Goal: Navigation & Orientation: Understand site structure

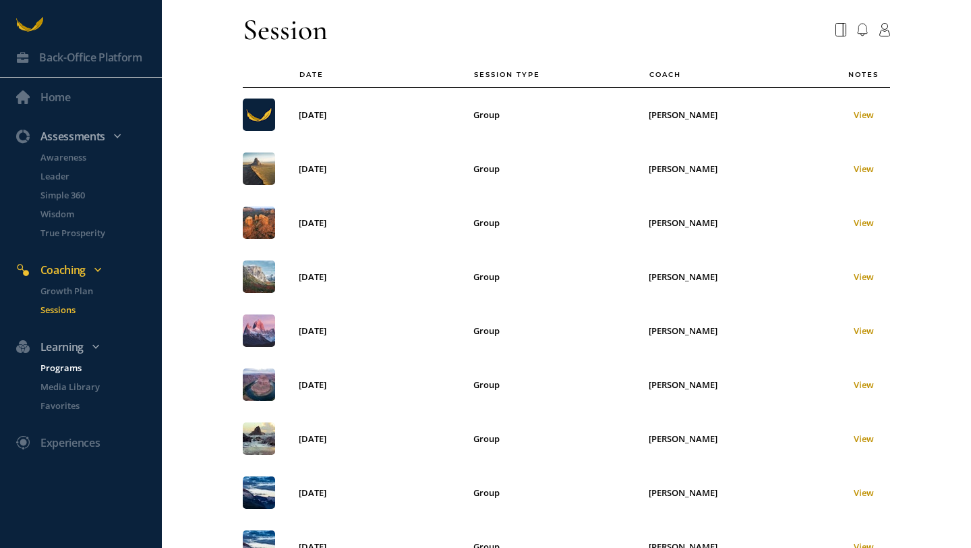
click at [58, 366] on p "Programs" at bounding box center [99, 367] width 119 height 13
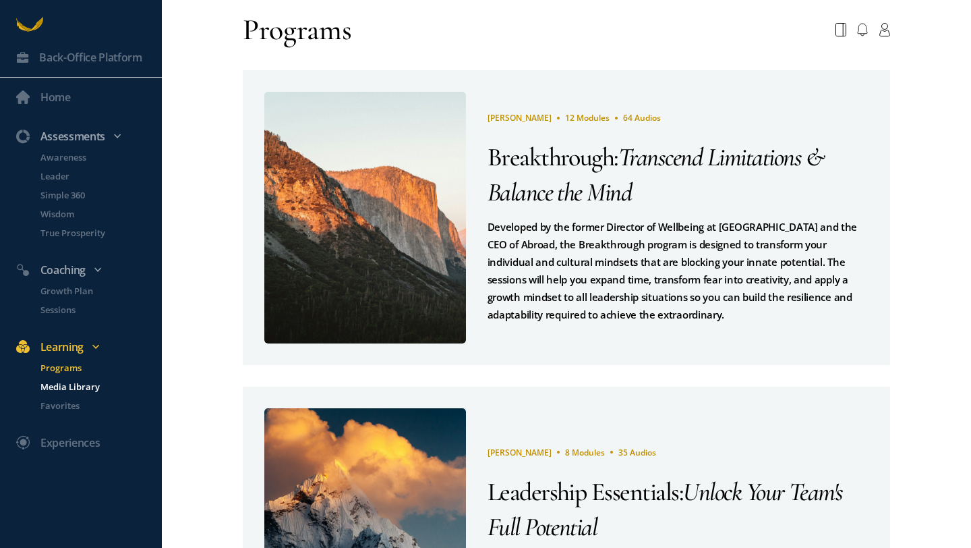
click at [56, 385] on p "Media Library" at bounding box center [99, 386] width 119 height 13
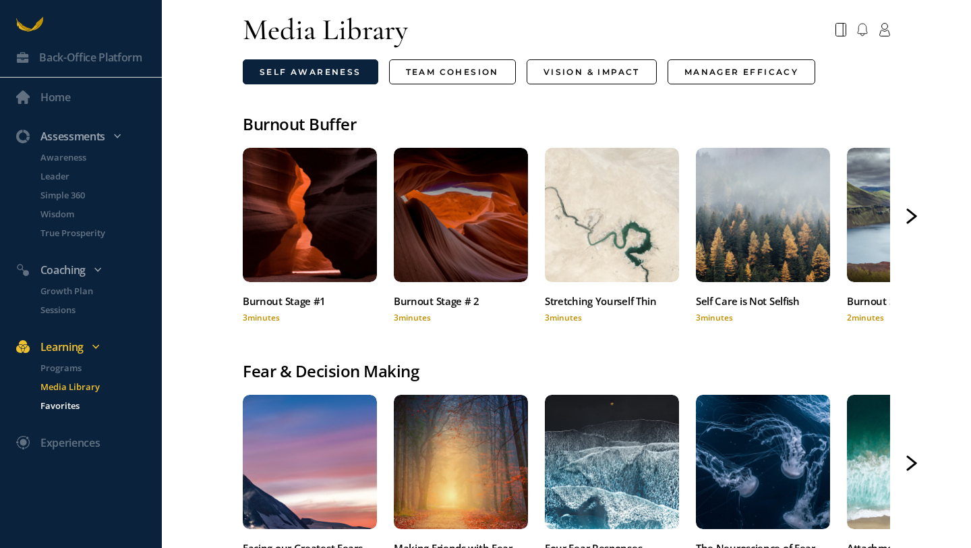
click at [60, 407] on p "Favorites" at bounding box center [99, 405] width 119 height 13
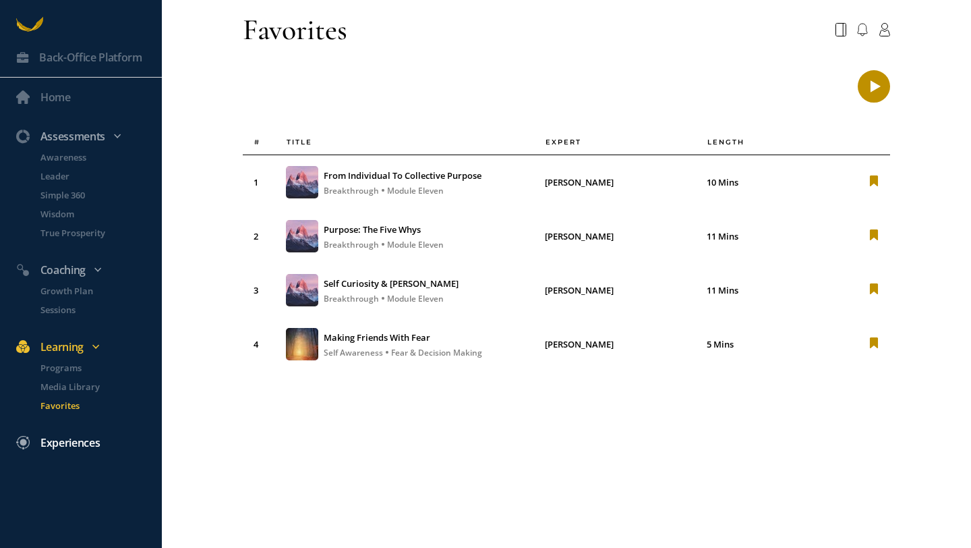
click at [65, 440] on div "Experiences" at bounding box center [69, 443] width 59 height 18
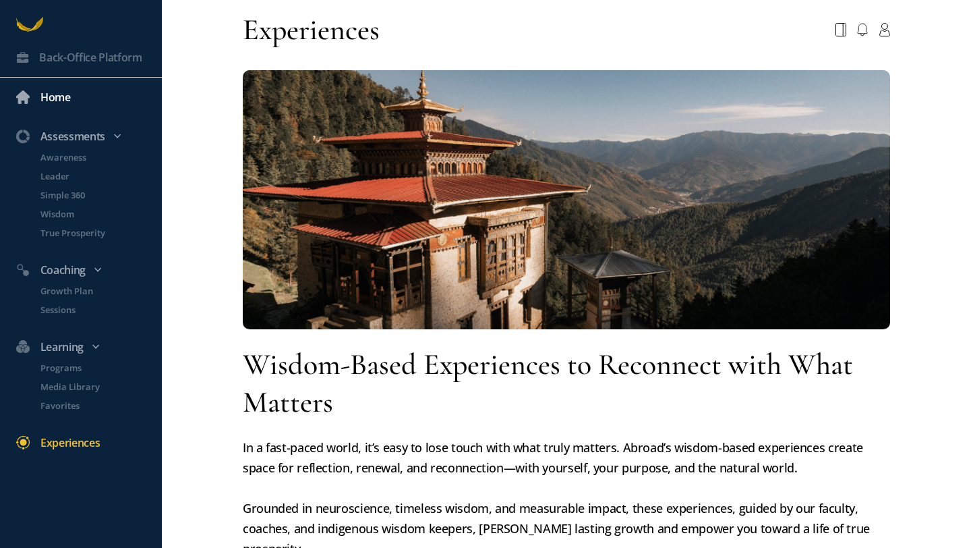
click at [61, 93] on div "Home" at bounding box center [55, 97] width 30 height 18
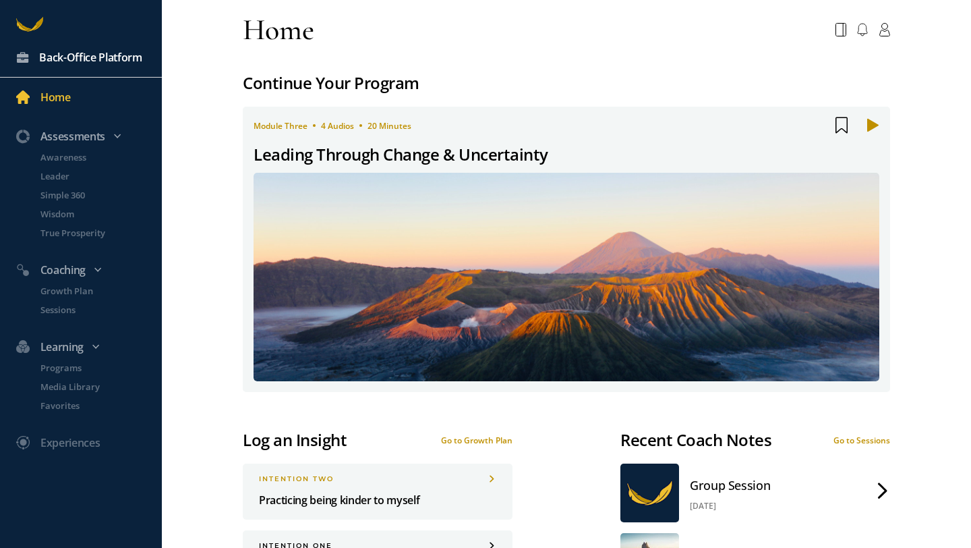
click at [70, 55] on div "Back-Office Platform" at bounding box center [90, 58] width 103 height 18
